Goal: Find specific page/section: Find specific page/section

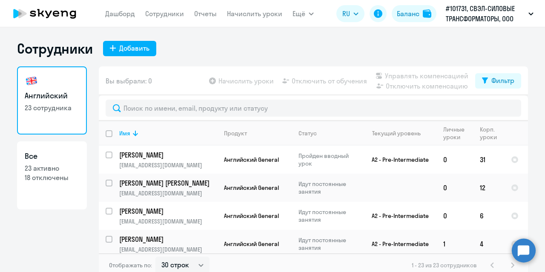
select select "30"
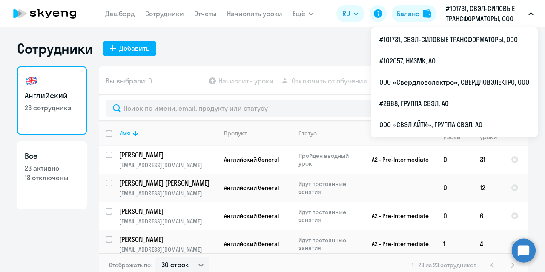
click at [479, 16] on p "#101731, СВЭЛ-СИЛОВЫЕ ТРАНСФОРМАТОРЫ, ООО" at bounding box center [484, 13] width 79 height 20
click at [509, 12] on p "#101731, СВЭЛ-СИЛОВЫЕ ТРАНСФОРМАТОРЫ, ООО" at bounding box center [484, 13] width 79 height 20
click at [528, 13] on icon "button" at bounding box center [530, 13] width 5 height 3
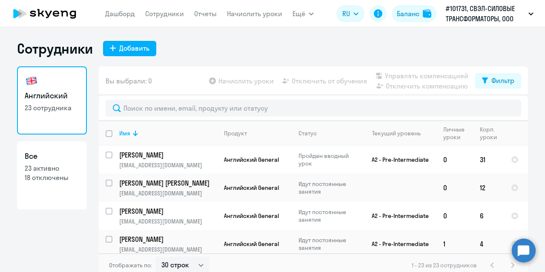
click at [510, 17] on p "#101731, СВЭЛ-СИЛОВЫЕ ТРАНСФОРМАТОРЫ, ООО" at bounding box center [484, 13] width 79 height 20
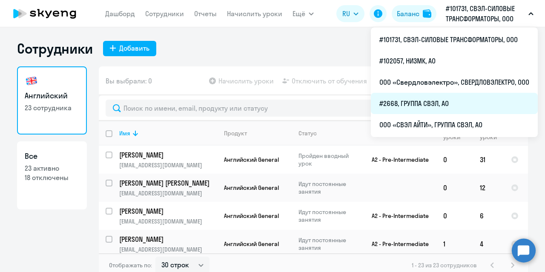
click at [415, 98] on li "#2668, ГРУППА СВЭЛ, АО" at bounding box center [454, 103] width 167 height 21
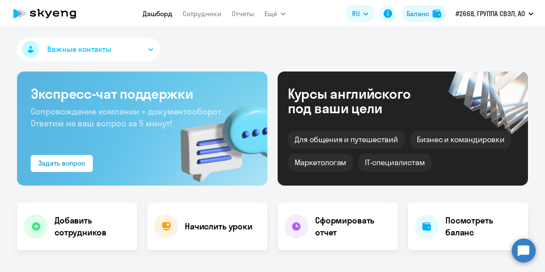
drag, startPoint x: 198, startPoint y: 15, endPoint x: 200, endPoint y: 26, distance: 11.1
click at [198, 15] on link "Сотрудники" at bounding box center [202, 13] width 39 height 9
select select "30"
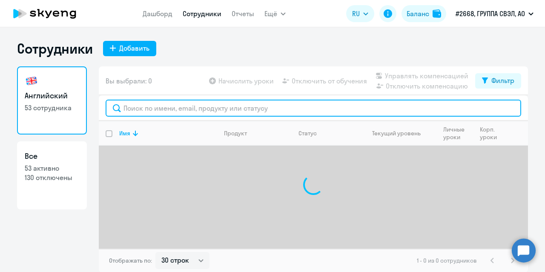
click at [192, 106] on input "text" at bounding box center [313, 108] width 415 height 17
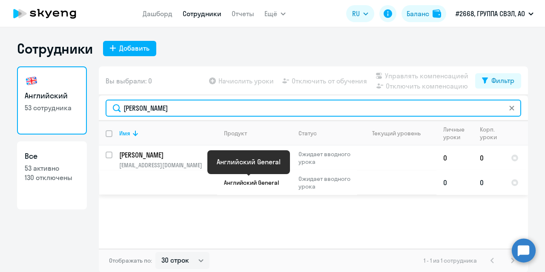
type input "[PERSON_NAME]"
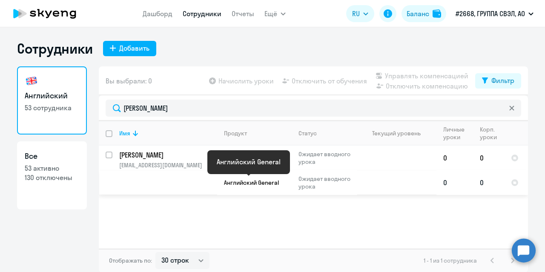
click at [237, 181] on span "Английский General" at bounding box center [251, 183] width 55 height 8
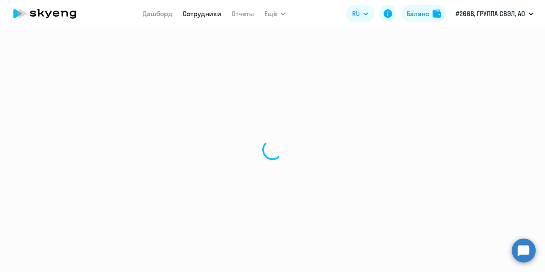
select select "english"
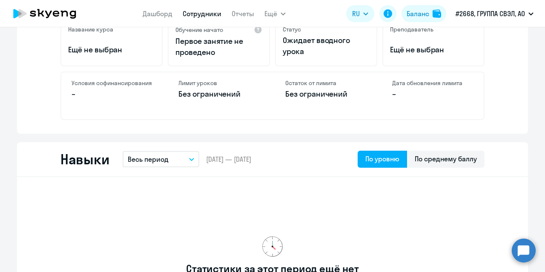
scroll to position [213, 0]
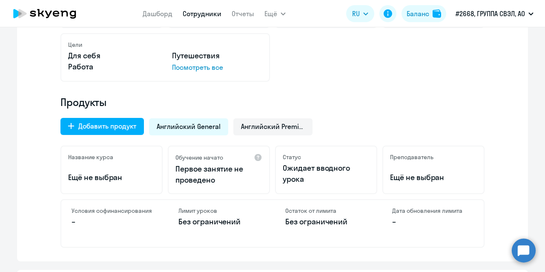
click at [39, 109] on div "Мало данных, чтобы оценить прогресс Пройдено – До повышения уровня – Время разг…" at bounding box center [272, 107] width 511 height 308
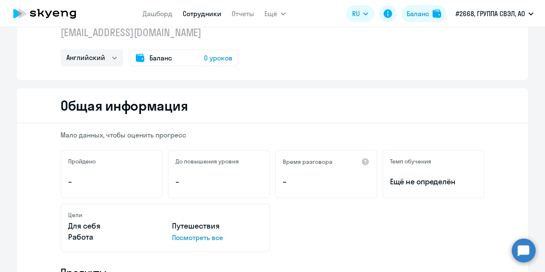
scroll to position [0, 0]
